Goal: Find specific page/section: Find specific page/section

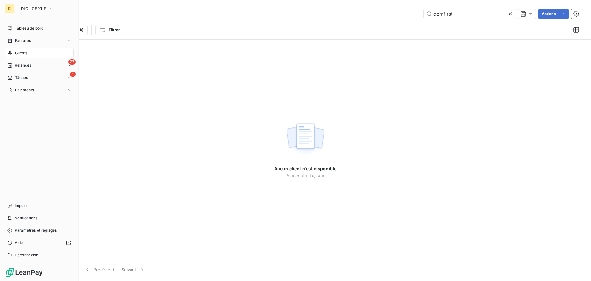
click at [12, 54] on icon at bounding box center [10, 53] width 4 height 4
click at [10, 52] on icon at bounding box center [9, 52] width 5 height 5
click at [46, 39] on div "Factures" at bounding box center [39, 41] width 69 height 10
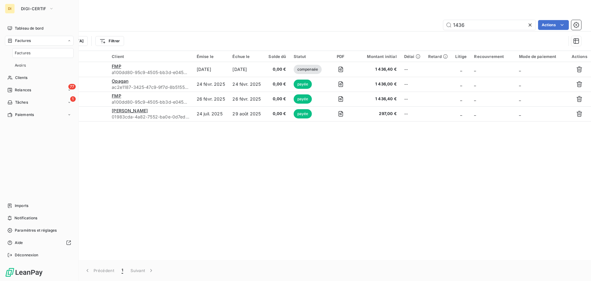
click at [43, 55] on div "Factures" at bounding box center [42, 53] width 61 height 10
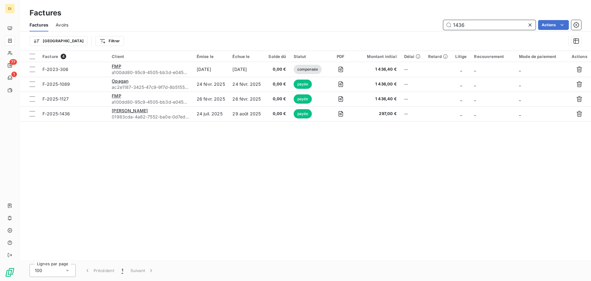
click at [482, 26] on input "1436" at bounding box center [489, 25] width 92 height 10
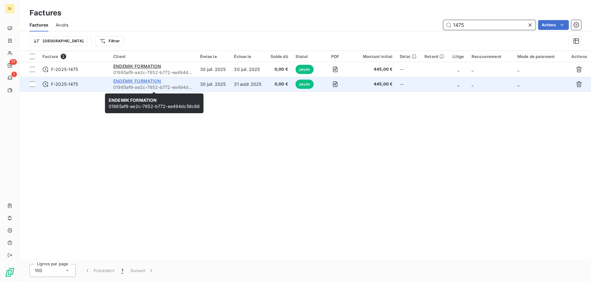
type input "1475"
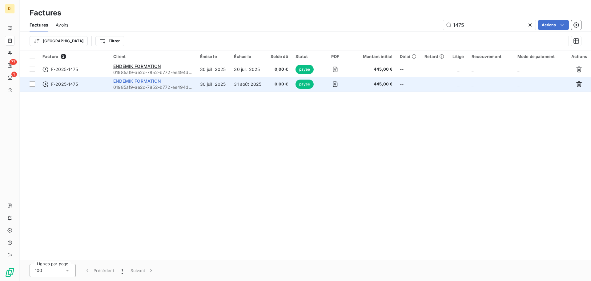
click at [120, 82] on span "ENDEMIK FORMATION" at bounding box center [137, 80] width 48 height 5
